Goal: Information Seeking & Learning: Check status

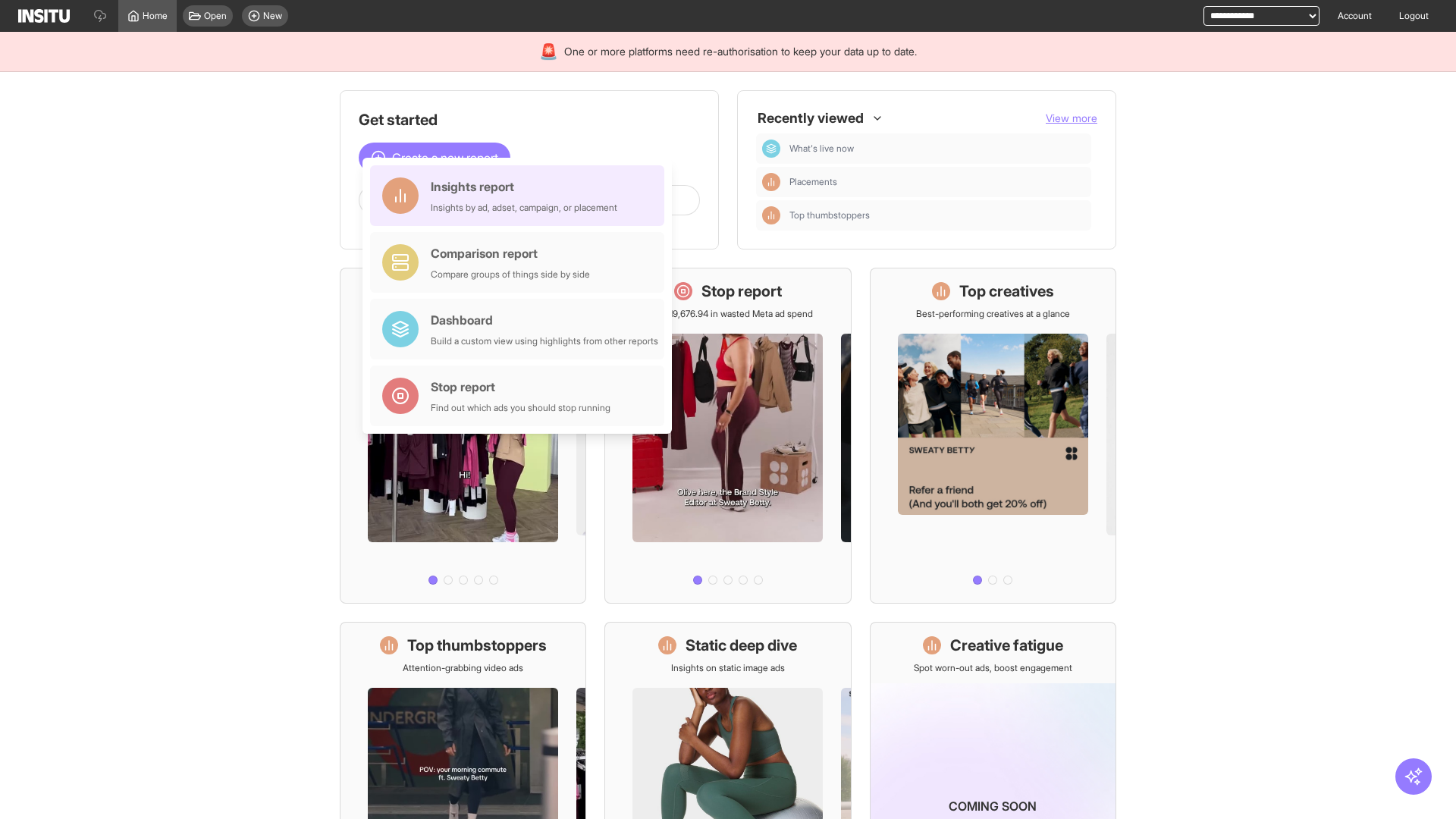
click at [521, 196] on div "Insights report Insights by ad, adset, campaign, or placement" at bounding box center [524, 196] width 186 height 37
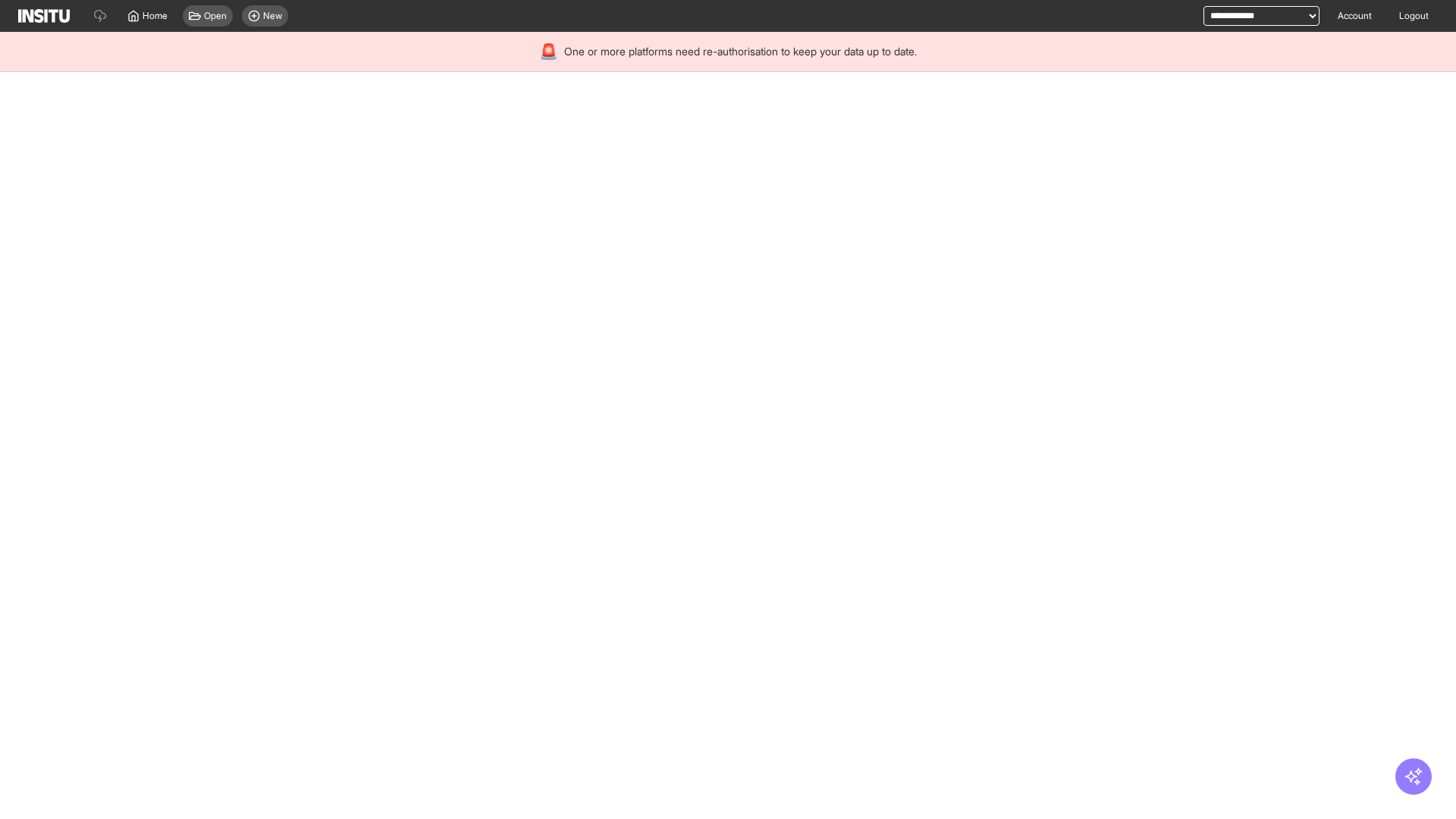
select select "**"
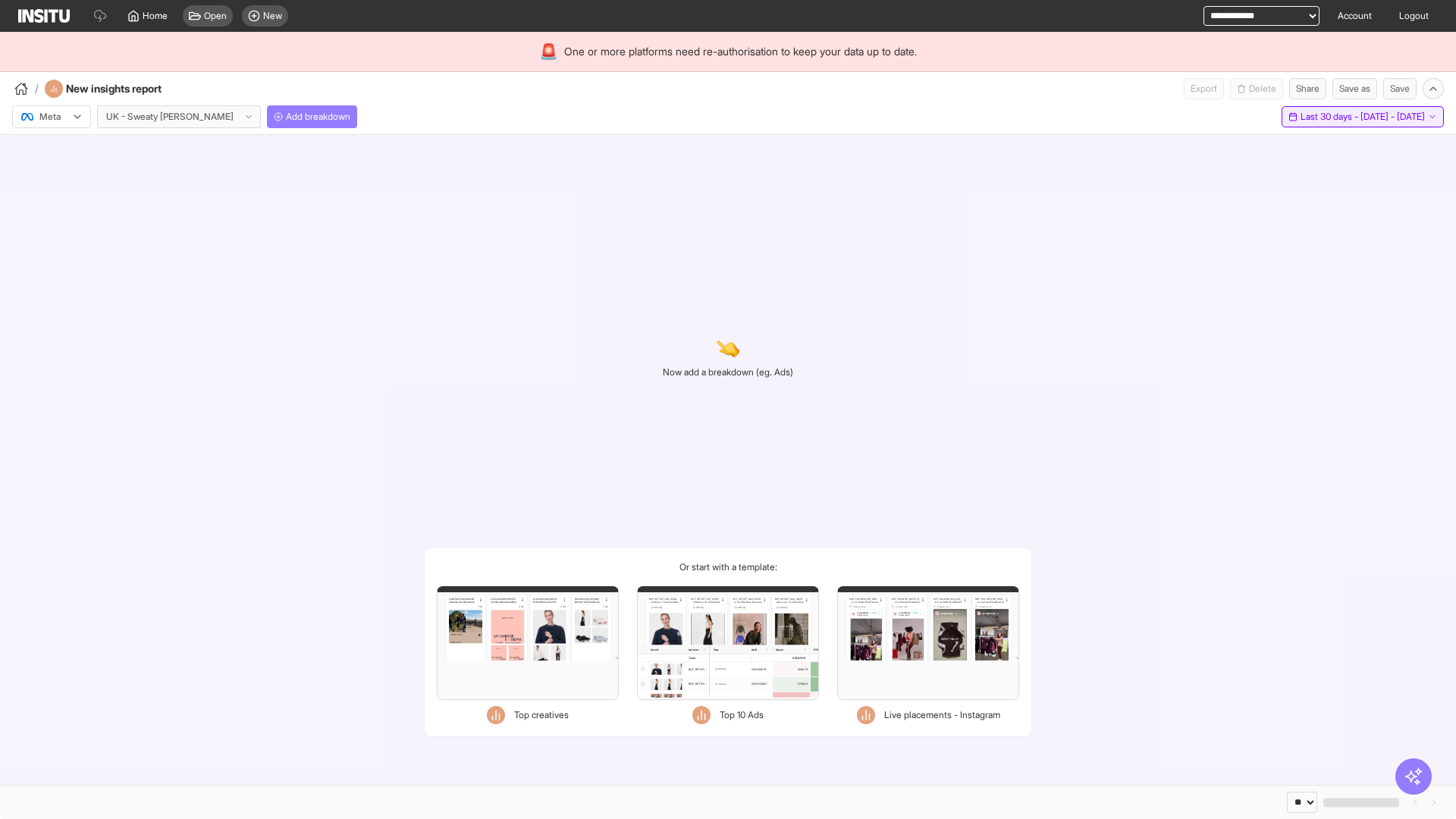
click at [1328, 117] on span "Last 30 days - [DATE] - [DATE]" at bounding box center [1362, 117] width 125 height 12
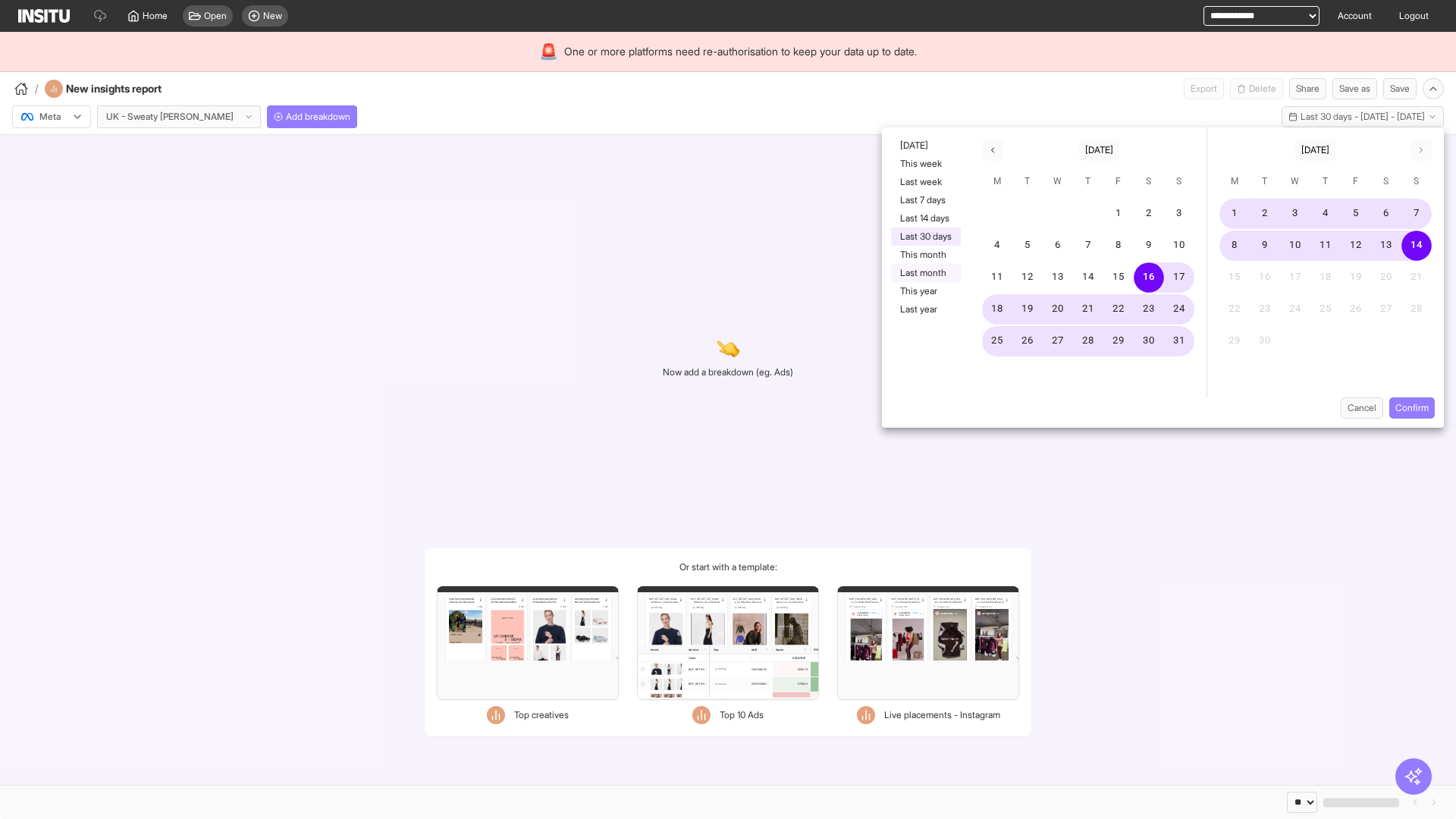
click at [924, 273] on button "Last month" at bounding box center [925, 273] width 69 height 18
